Goal: Task Accomplishment & Management: Manage account settings

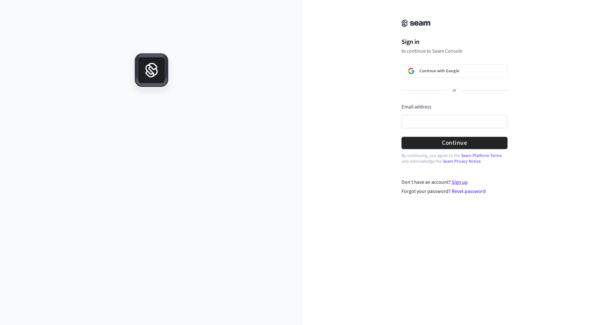
click at [464, 179] on link "Sign up" at bounding box center [459, 182] width 16 height 7
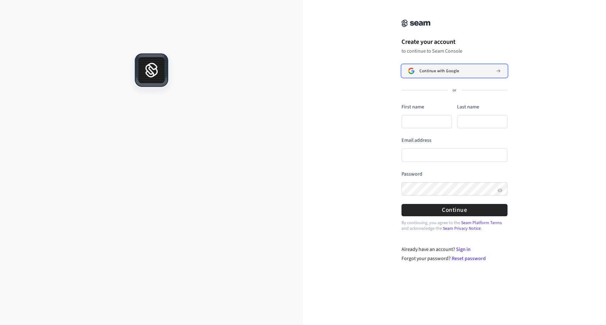
click at [422, 71] on span "Continue with Google" at bounding box center [438, 70] width 39 height 5
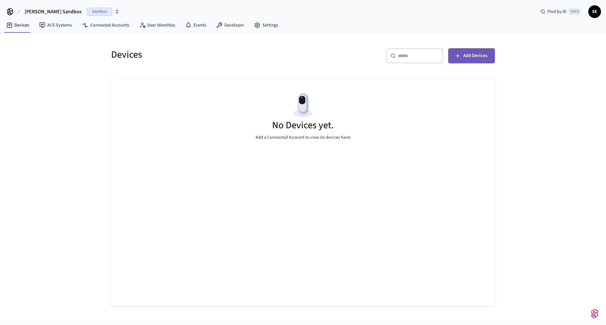
click at [482, 58] on span "Add Devices" at bounding box center [475, 56] width 24 height 8
